Goal: Information Seeking & Learning: Learn about a topic

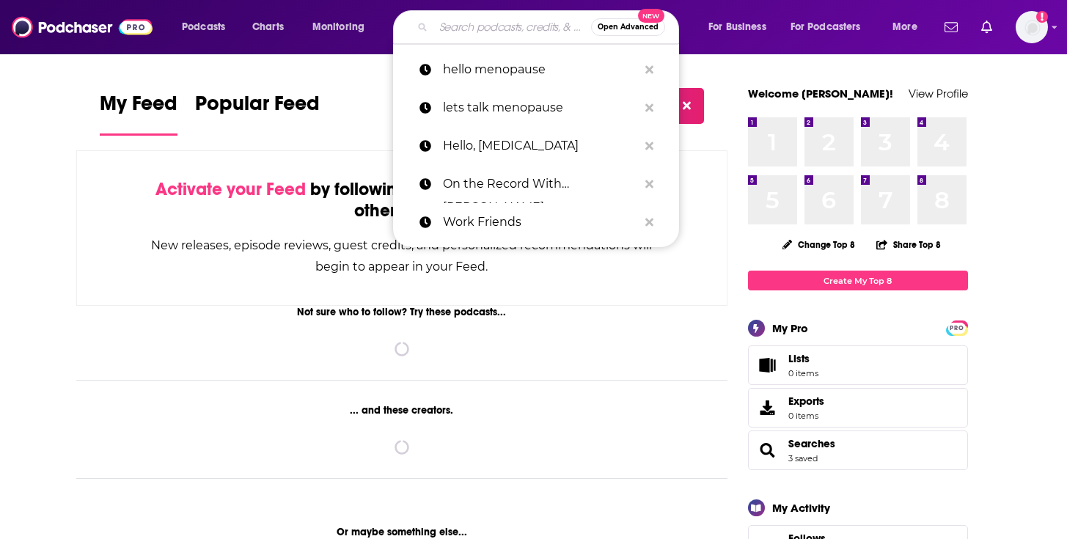
click at [459, 18] on input "Search podcasts, credits, & more..." at bounding box center [512, 26] width 158 height 23
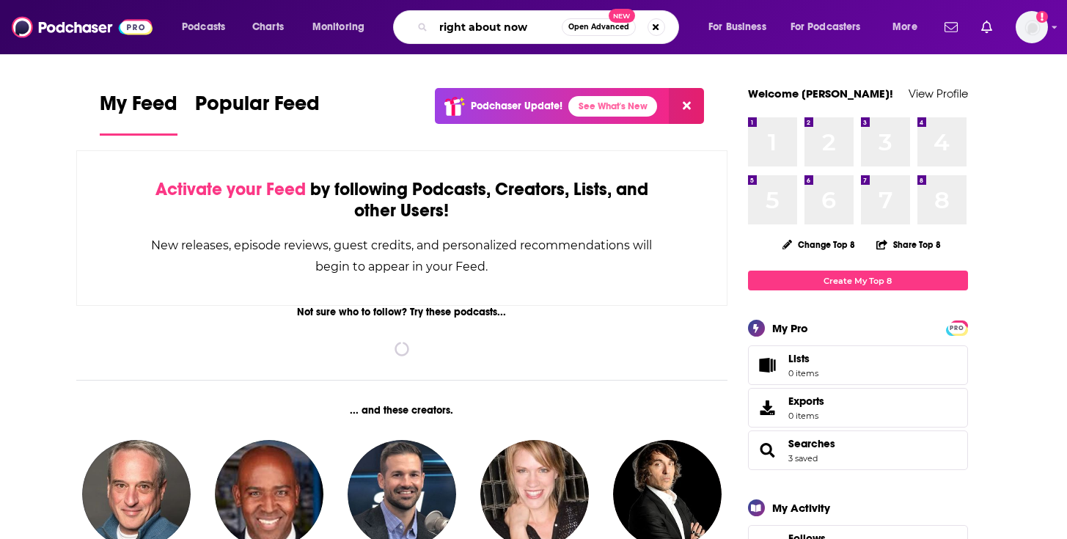
type input "right about now"
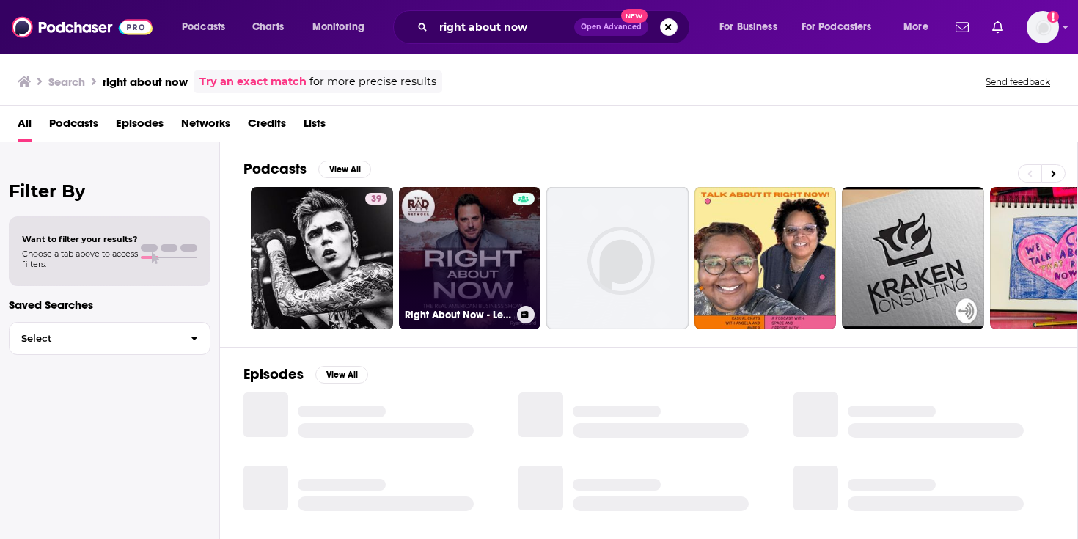
click at [435, 203] on link "Right About Now - Legendary Business Advice" at bounding box center [470, 258] width 142 height 142
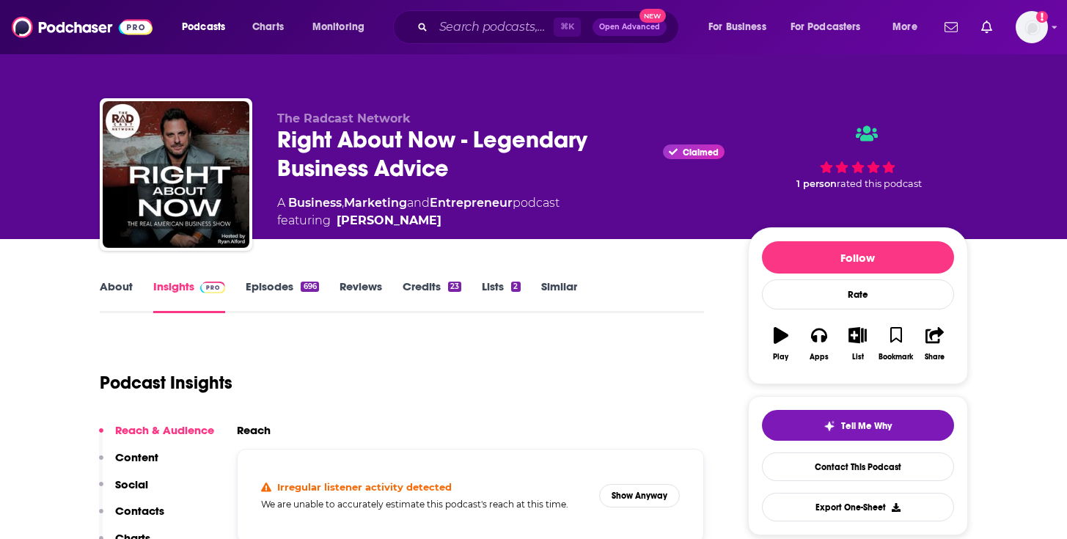
click at [110, 281] on link "About" at bounding box center [116, 296] width 33 height 34
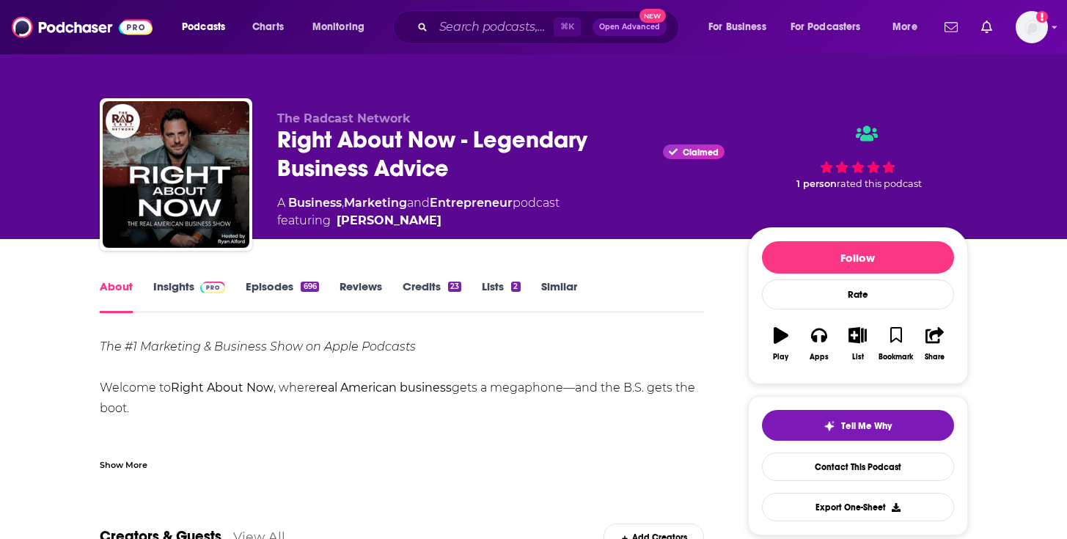
click at [125, 463] on div "Show More" at bounding box center [124, 464] width 48 height 14
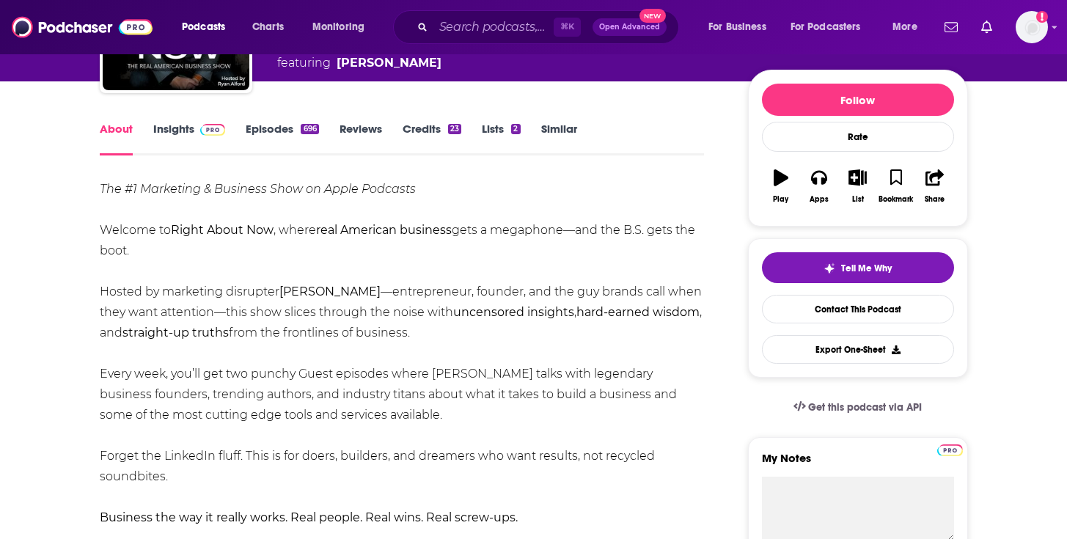
scroll to position [195, 0]
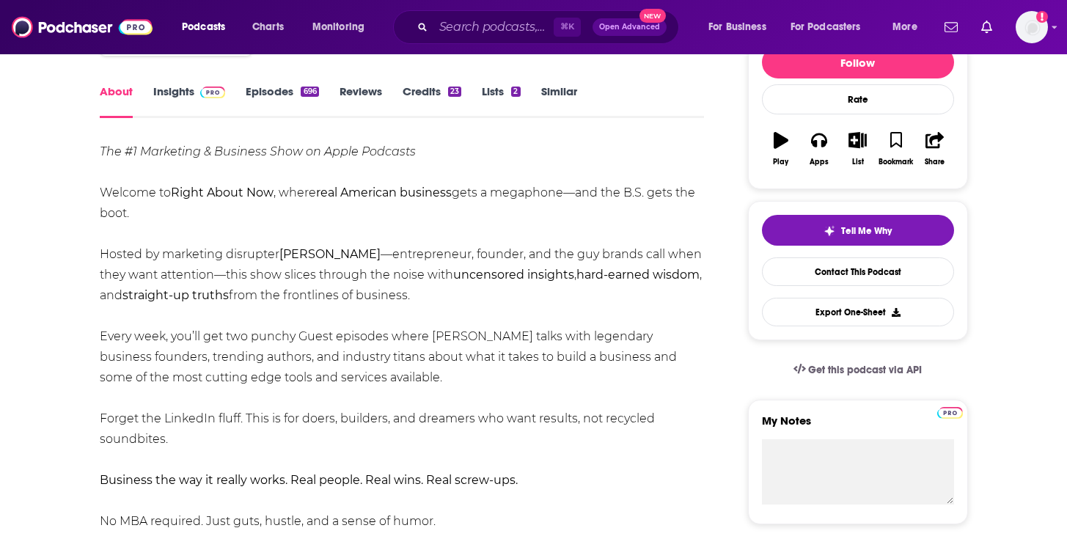
click at [515, 343] on div "The #1 Marketing & Business Show on Apple Podcasts Welcome to Right About Now ,…" at bounding box center [402, 378] width 605 height 472
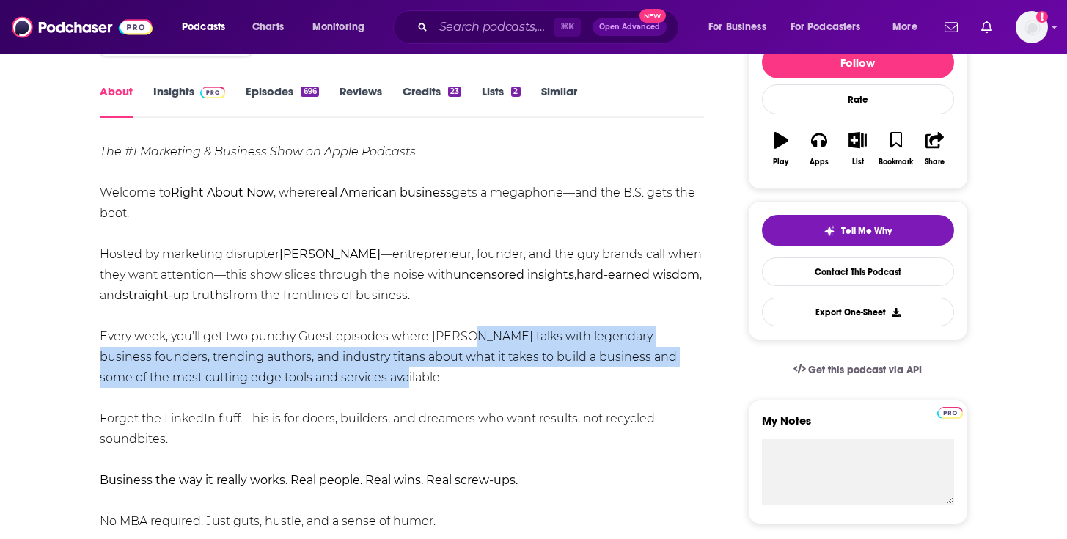
drag, startPoint x: 363, startPoint y: 372, endPoint x: 460, endPoint y: 335, distance: 103.5
click at [460, 335] on div "The #1 Marketing & Business Show on Apple Podcasts Welcome to Right About Now ,…" at bounding box center [402, 378] width 605 height 472
copy div "talks with legendary business founders, trending authors, and industry titans a…"
click at [382, 290] on div "The #1 Marketing & Business Show on Apple Podcasts Welcome to Right About Now ,…" at bounding box center [402, 378] width 605 height 472
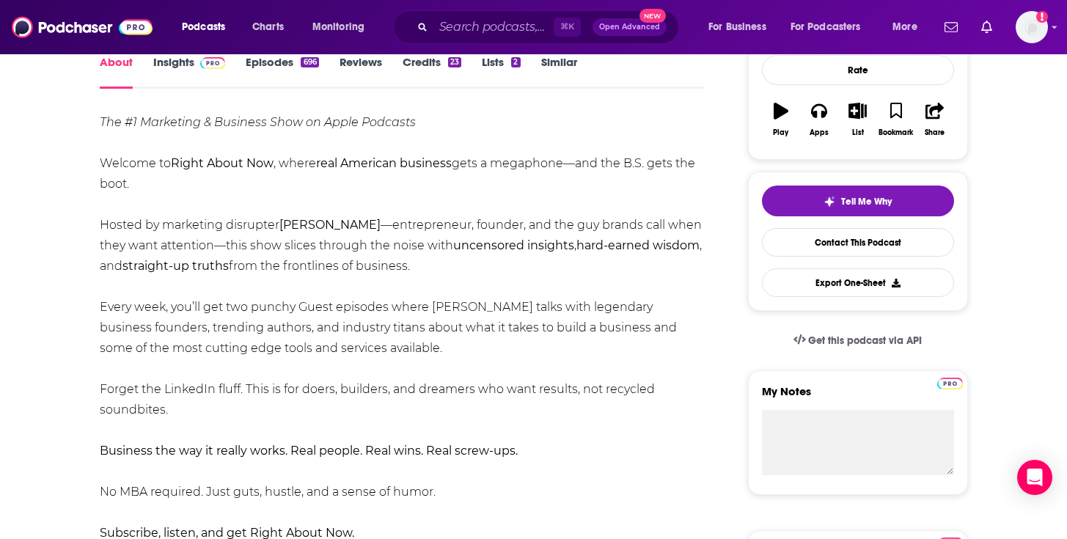
scroll to position [224, 0]
copy div "this show slices through the noise with uncensored insights , hard-earned wisdo…"
drag, startPoint x: 413, startPoint y: 267, endPoint x: 199, endPoint y: 243, distance: 215.5
click at [199, 243] on div "The #1 Marketing & Business Show on Apple Podcasts Welcome to Right About Now ,…" at bounding box center [402, 349] width 605 height 472
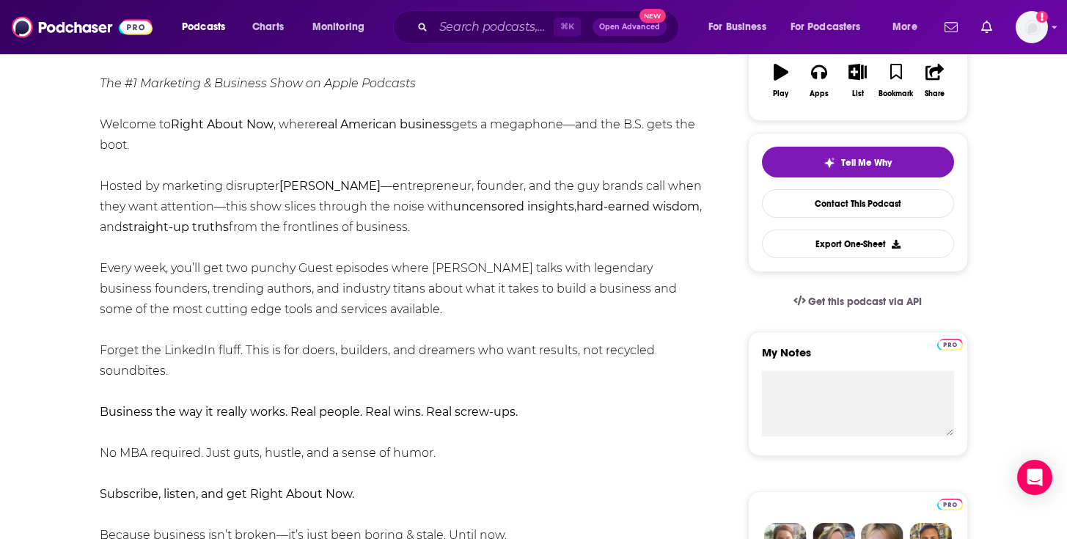
scroll to position [0, 0]
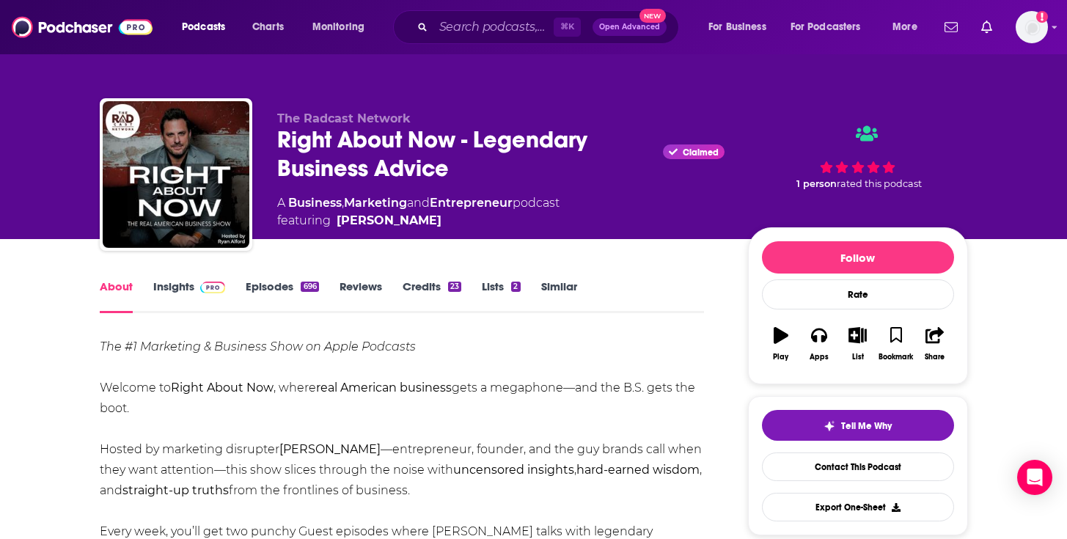
click at [183, 284] on link "Insights" at bounding box center [189, 296] width 73 height 34
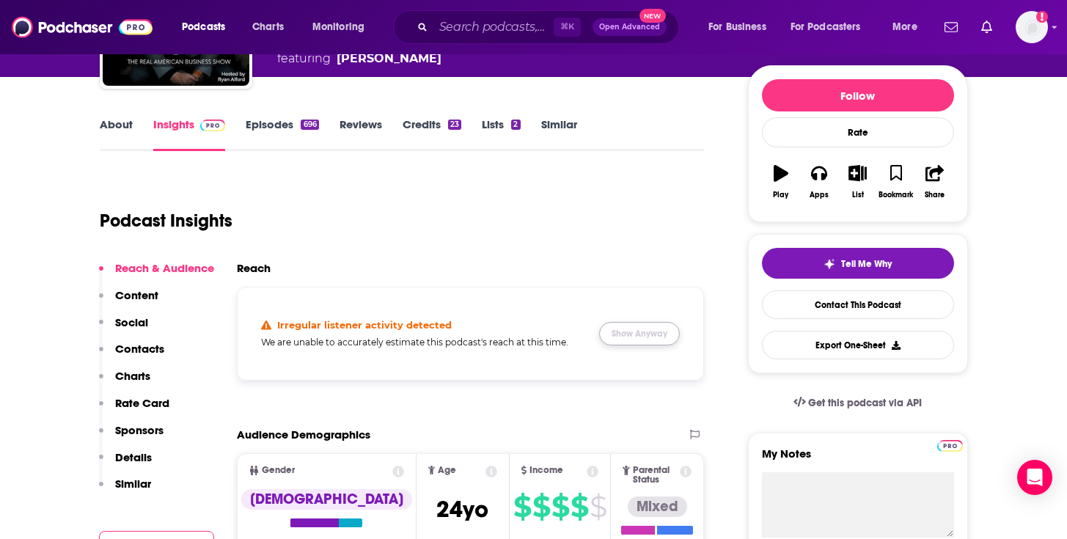
click at [664, 326] on button "Show Anyway" at bounding box center [639, 333] width 81 height 23
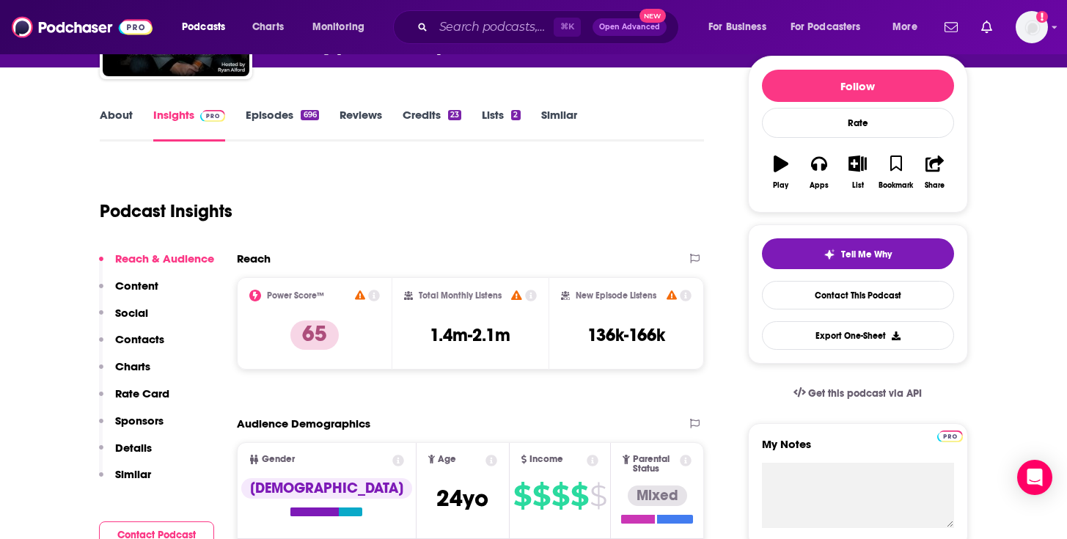
scroll to position [169, 0]
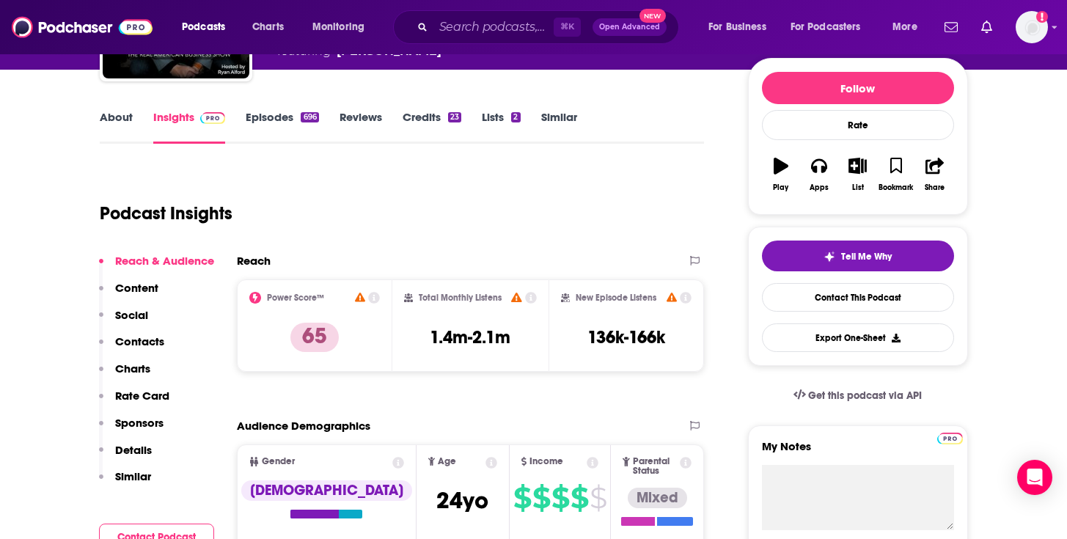
click at [310, 259] on div "Reach" at bounding box center [456, 261] width 438 height 14
